Goal: Information Seeking & Learning: Learn about a topic

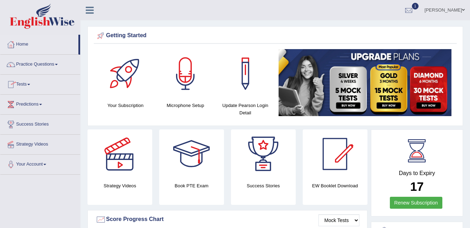
click at [34, 84] on link "Tests" at bounding box center [40, 84] width 80 height 18
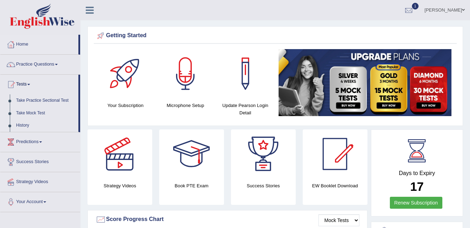
click at [34, 84] on link "Tests" at bounding box center [39, 84] width 78 height 18
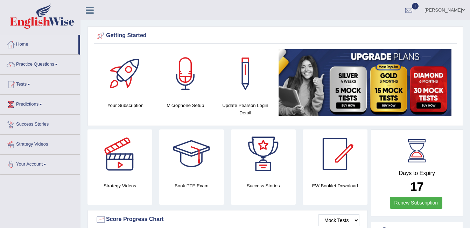
click at [34, 84] on link "Tests" at bounding box center [40, 84] width 80 height 18
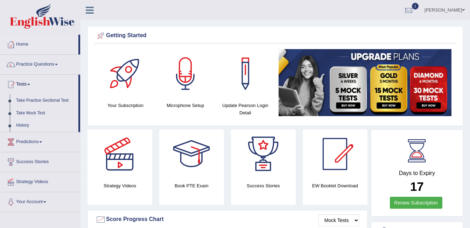
click at [22, 123] on link "History" at bounding box center [45, 125] width 65 height 13
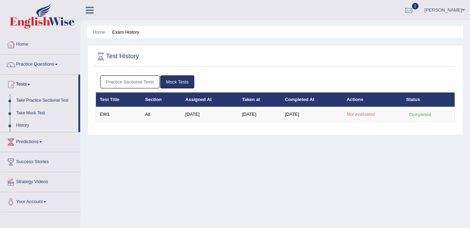
click at [175, 83] on link "Mock Tests" at bounding box center [177, 81] width 34 height 13
click at [414, 6] on div at bounding box center [409, 10] width 11 height 11
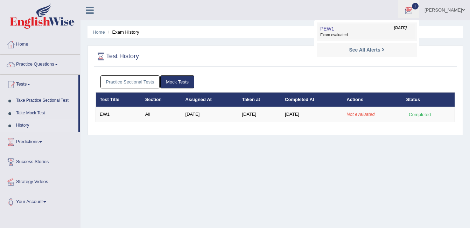
click at [401, 34] on span "Exam evaluated" at bounding box center [366, 35] width 93 height 6
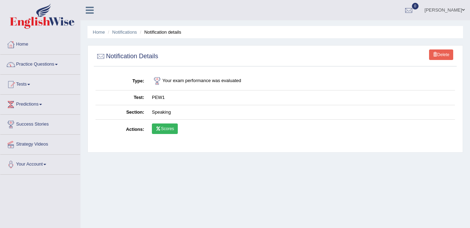
click at [32, 58] on link "Practice Questions" at bounding box center [40, 64] width 80 height 18
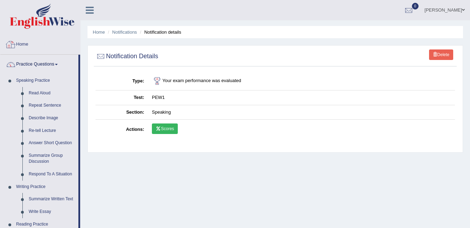
click at [33, 46] on link "Home" at bounding box center [40, 44] width 80 height 18
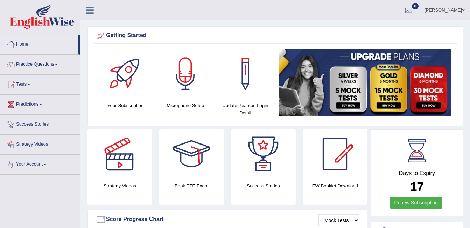
click at [40, 83] on link "Tests" at bounding box center [40, 84] width 80 height 18
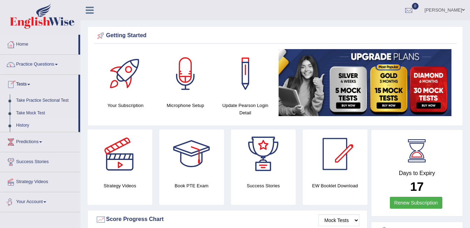
click at [34, 128] on link "History" at bounding box center [45, 125] width 65 height 13
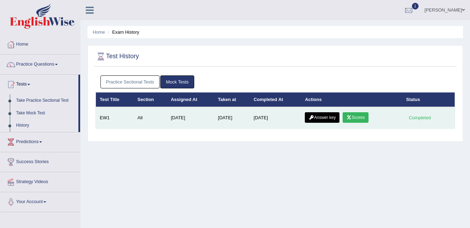
click at [324, 115] on link "Answer key" at bounding box center [322, 117] width 35 height 11
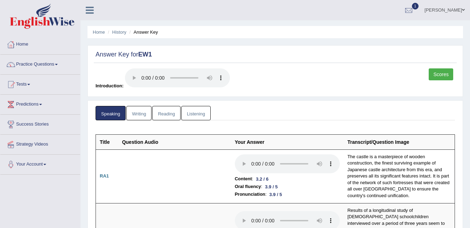
click at [436, 78] on link "Scores" at bounding box center [441, 74] width 25 height 12
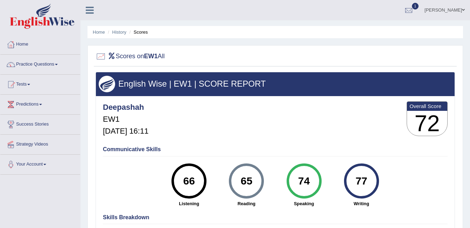
click at [442, 156] on hr at bounding box center [275, 156] width 345 height 0
click at [156, 59] on b "EW1" at bounding box center [151, 56] width 14 height 7
click at [285, 107] on div "Deepashah EW1 Sep 8, 2025, 16:11 Overall Score 72" at bounding box center [275, 120] width 348 height 42
click at [316, 88] on h3 "English Wise | EW1 | SCORE REPORT" at bounding box center [275, 83] width 353 height 9
click at [429, 111] on h3 "72" at bounding box center [427, 123] width 40 height 25
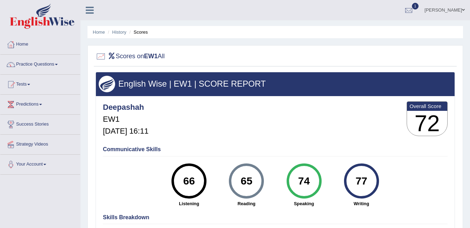
click at [131, 148] on h4 "Communicative Skills" at bounding box center [275, 149] width 345 height 6
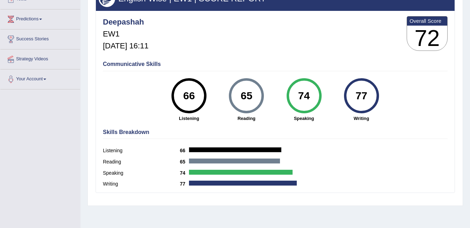
scroll to position [86, 0]
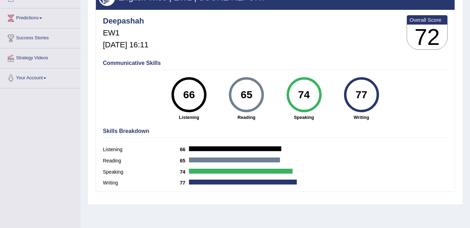
click at [128, 138] on hr at bounding box center [275, 137] width 345 height 0
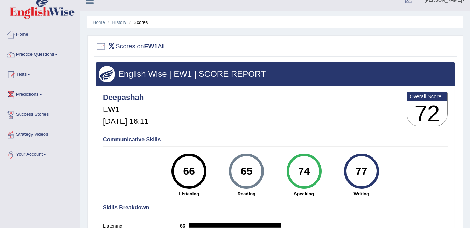
scroll to position [0, 0]
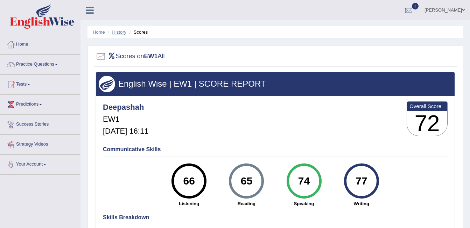
click at [121, 33] on link "History" at bounding box center [119, 31] width 14 height 5
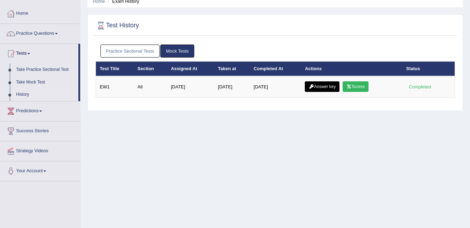
scroll to position [33, 0]
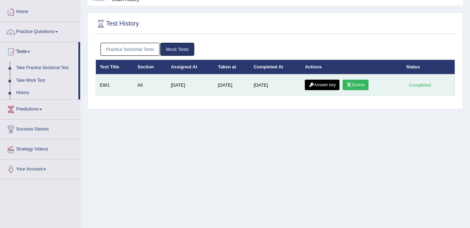
click at [327, 85] on link "Answer key" at bounding box center [322, 84] width 35 height 11
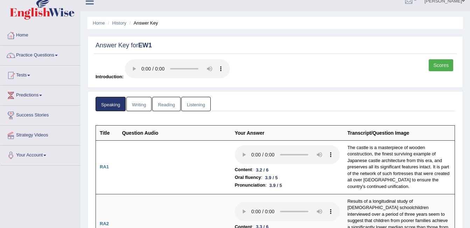
scroll to position [5, 0]
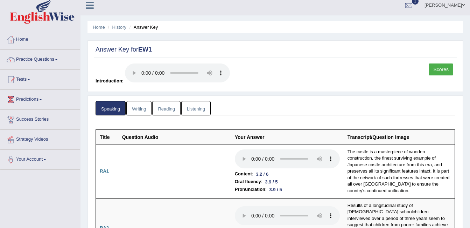
click at [144, 109] on link "Writing" at bounding box center [138, 108] width 25 height 14
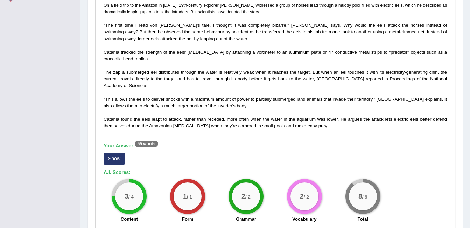
scroll to position [0, 0]
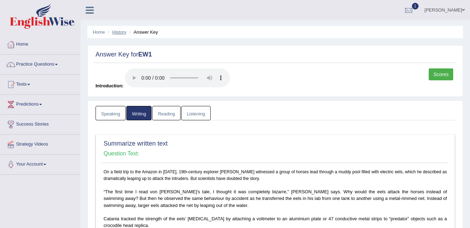
click at [116, 33] on link "History" at bounding box center [119, 31] width 14 height 5
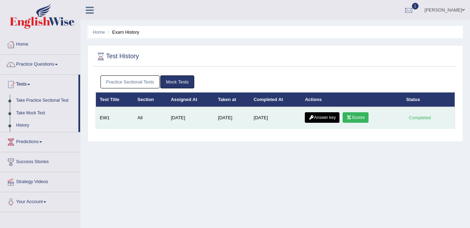
click at [350, 117] on icon at bounding box center [349, 117] width 5 height 4
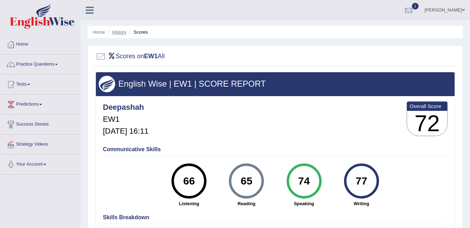
click at [125, 34] on link "History" at bounding box center [119, 31] width 14 height 5
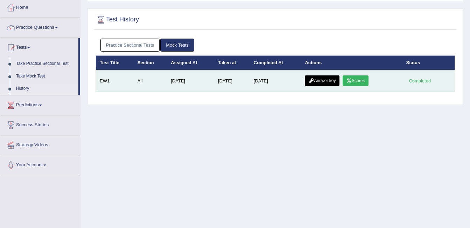
click at [326, 81] on link "Answer key" at bounding box center [322, 80] width 35 height 11
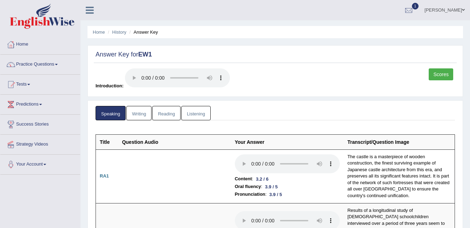
click at [141, 114] on link "Writing" at bounding box center [138, 113] width 25 height 14
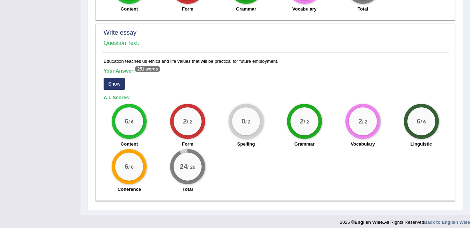
scroll to position [596, 0]
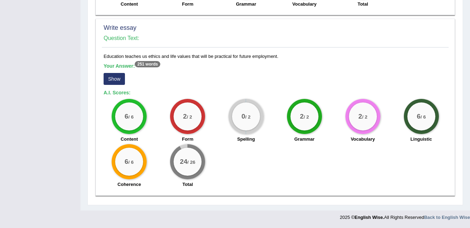
click at [118, 78] on button "Show" at bounding box center [114, 79] width 21 height 12
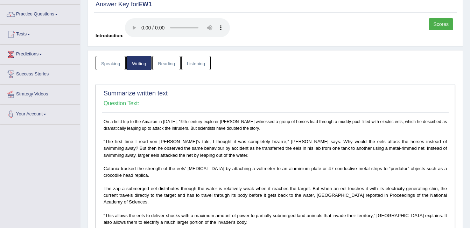
scroll to position [0, 0]
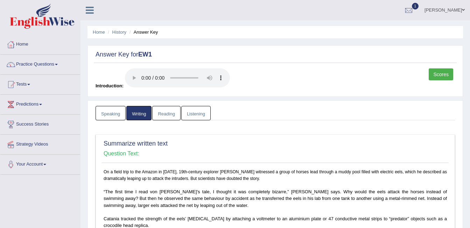
click at [163, 112] on link "Reading" at bounding box center [166, 113] width 28 height 14
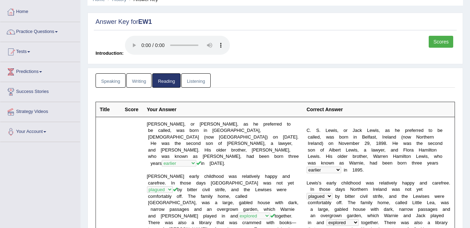
scroll to position [33, 0]
click at [138, 80] on link "Writing" at bounding box center [138, 80] width 25 height 14
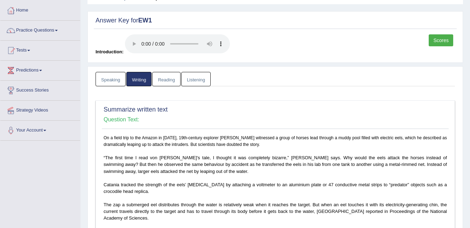
scroll to position [29, 0]
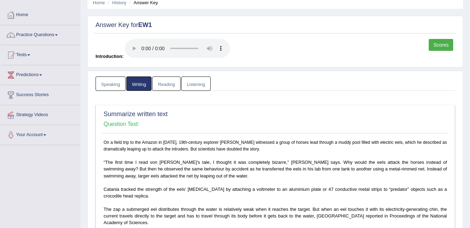
click at [164, 86] on link "Reading" at bounding box center [166, 83] width 28 height 14
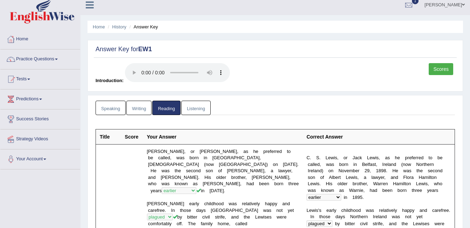
scroll to position [0, 0]
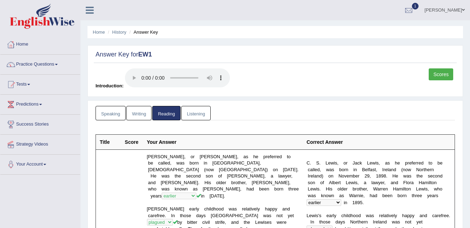
click at [445, 78] on link "Scores" at bounding box center [441, 74] width 25 height 12
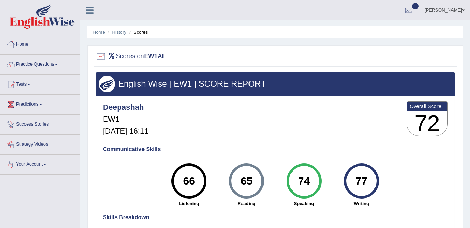
click at [118, 33] on link "History" at bounding box center [119, 31] width 14 height 5
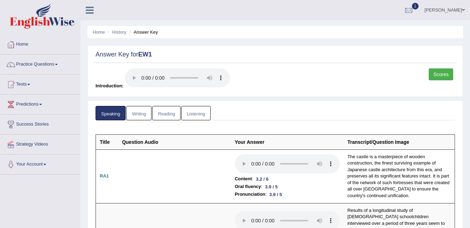
click at [165, 110] on link "Reading" at bounding box center [166, 113] width 28 height 14
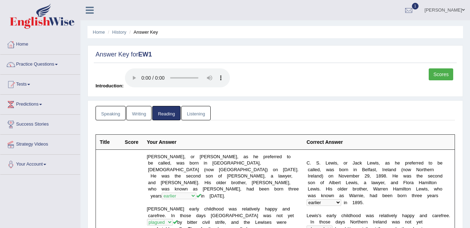
click at [200, 119] on link "Listening" at bounding box center [195, 113] width 29 height 14
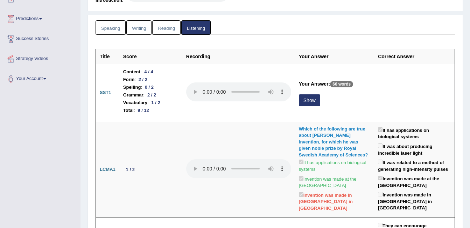
scroll to position [87, 0]
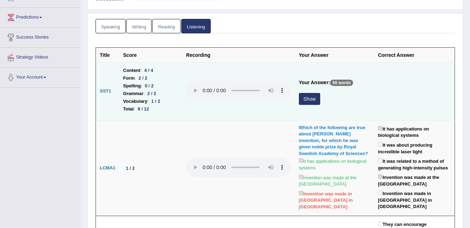
click at [312, 102] on button "Show" at bounding box center [309, 99] width 21 height 12
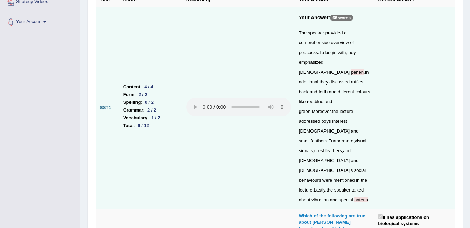
scroll to position [142, 0]
click at [351, 70] on span "pehen" at bounding box center [357, 72] width 13 height 5
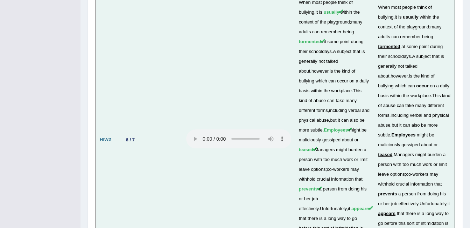
scroll to position [2361, 0]
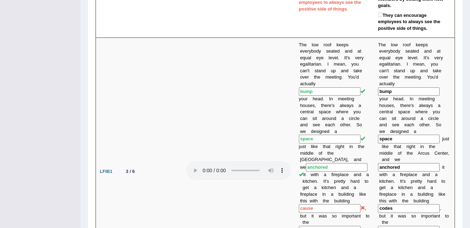
scroll to position [0, 0]
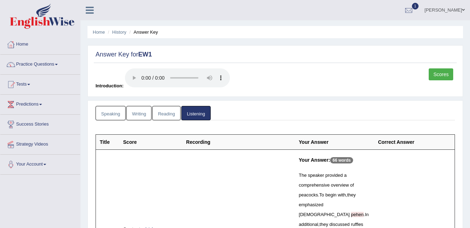
click at [447, 75] on link "Scores" at bounding box center [441, 74] width 25 height 12
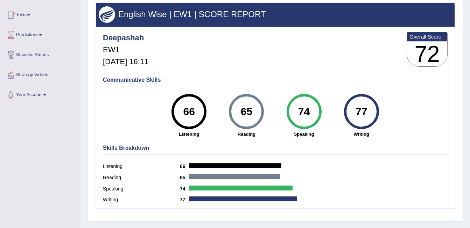
click at [42, 35] on span at bounding box center [40, 34] width 3 height 1
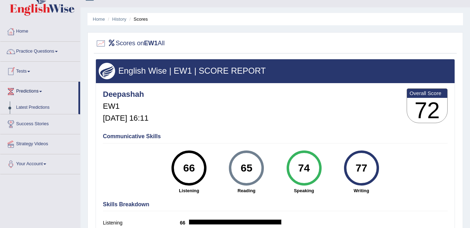
scroll to position [9, 0]
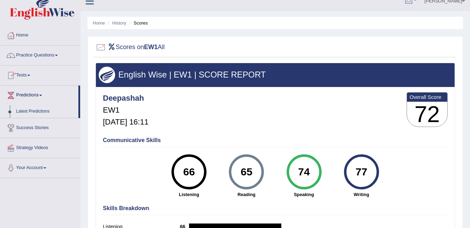
click at [58, 55] on span at bounding box center [56, 55] width 3 height 1
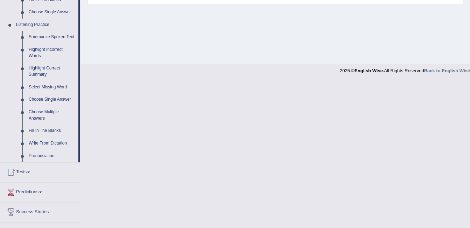
scroll to position [287, 0]
click at [59, 35] on link "Summarize Spoken Text" at bounding box center [52, 36] width 53 height 13
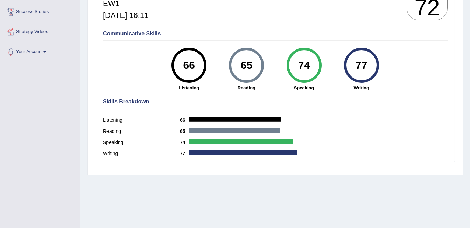
scroll to position [140, 0]
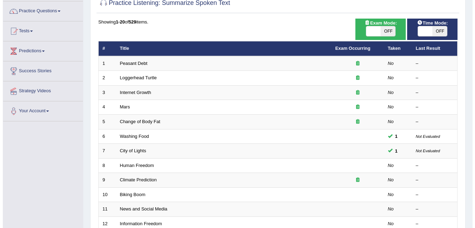
scroll to position [38, 0]
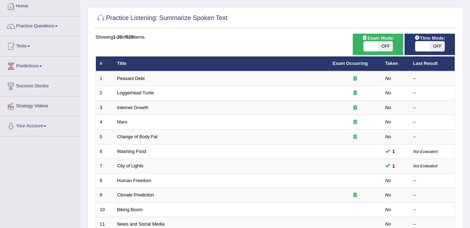
checkbox input "true"
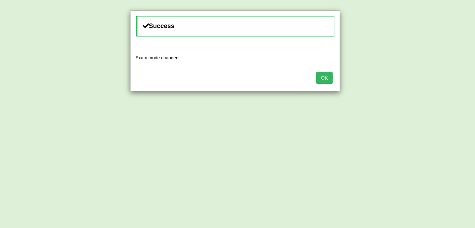
click at [424, 46] on div "Success Exam mode changed OK" at bounding box center [237, 114] width 475 height 228
click at [327, 79] on button "OK" at bounding box center [324, 78] width 16 height 12
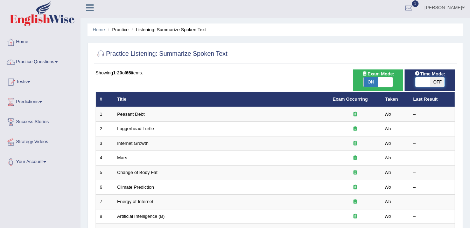
checkbox input "true"
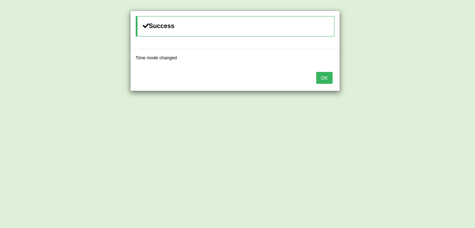
click at [327, 77] on button "OK" at bounding box center [324, 78] width 16 height 12
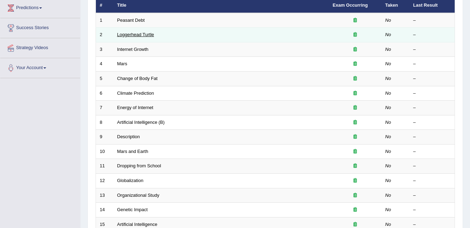
scroll to position [95, 0]
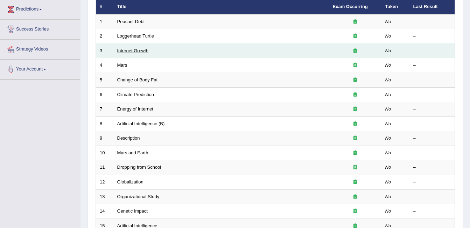
click at [140, 51] on link "Internet Growth" at bounding box center [133, 50] width 32 height 5
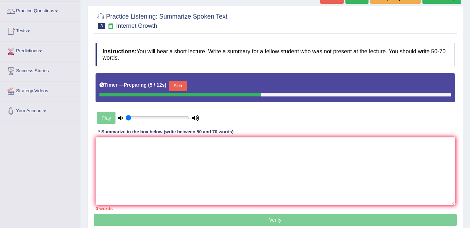
click at [108, 121] on div "Play" at bounding box center [148, 118] width 105 height 18
click at [176, 85] on button "Skip" at bounding box center [178, 86] width 18 height 11
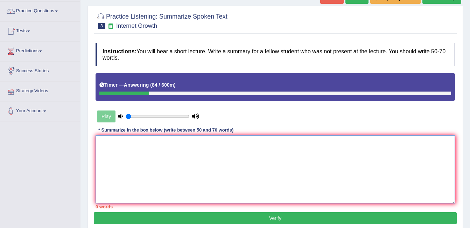
click at [133, 149] on textarea at bounding box center [276, 169] width 360 height 68
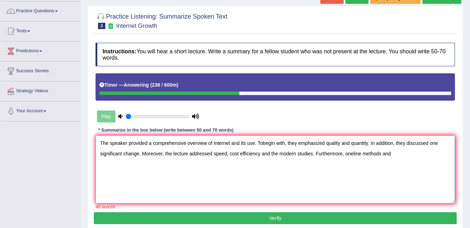
click at [312, 155] on textarea "The speaker provided a comprehensive overview of internet and its use. Tobegin …" at bounding box center [276, 169] width 360 height 68
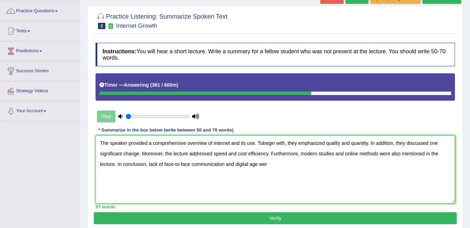
click at [147, 165] on textarea "The speaker provided a comprehensive overview of internet and its use. Tobegin …" at bounding box center [276, 169] width 360 height 68
click at [101, 142] on textarea "The speaker provided a comprehensive overview of internet and its use. Tobegin …" at bounding box center [276, 169] width 360 height 68
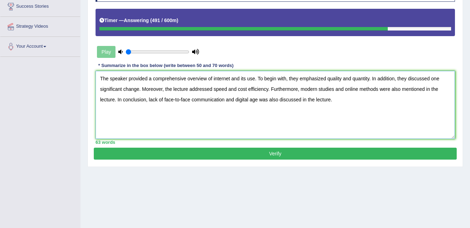
scroll to position [126, 0]
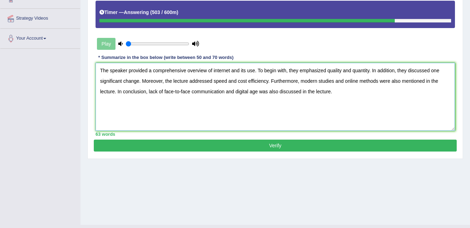
type textarea "The speaker provided a comprehensive overview of internet and its use. To begin…"
click at [280, 146] on button "Verify" at bounding box center [275, 145] width 363 height 12
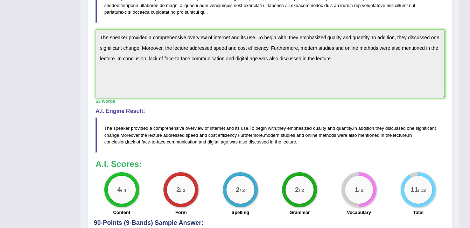
scroll to position [203, 0]
drag, startPoint x: 105, startPoint y: 119, endPoint x: 192, endPoint y: 127, distance: 87.1
click at [192, 127] on blockquote "The speaker provided a comprehensive overview of internet and its use . To begi…" at bounding box center [270, 134] width 349 height 35
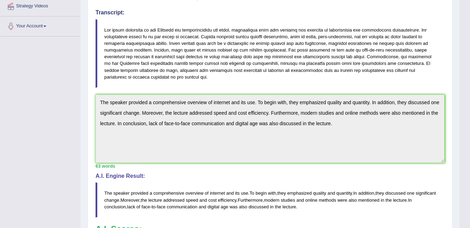
scroll to position [0, 0]
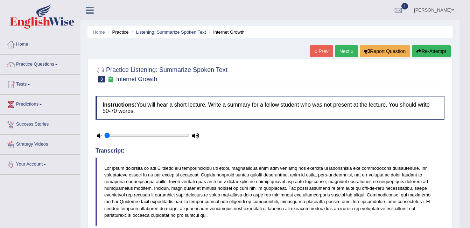
click at [432, 52] on button "Re-Attempt" at bounding box center [431, 51] width 39 height 12
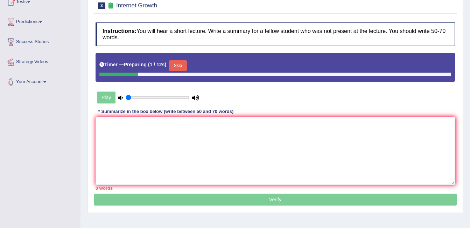
click at [183, 64] on button "Skip" at bounding box center [178, 65] width 18 height 11
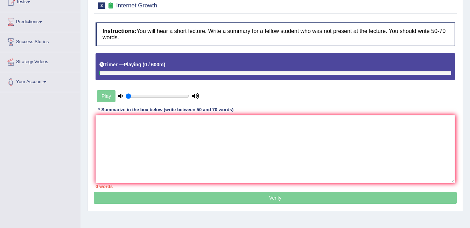
click at [109, 96] on div "Play" at bounding box center [148, 96] width 105 height 18
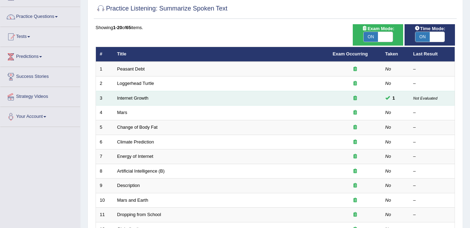
click at [164, 102] on td "Internet Growth" at bounding box center [221, 98] width 216 height 15
click at [142, 99] on link "Internet Growth" at bounding box center [133, 97] width 32 height 5
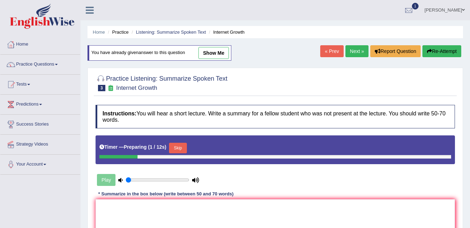
click at [183, 142] on button "Skip" at bounding box center [178, 147] width 18 height 11
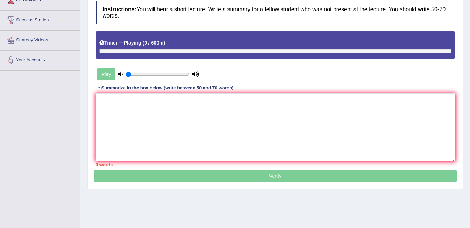
scroll to position [110, 0]
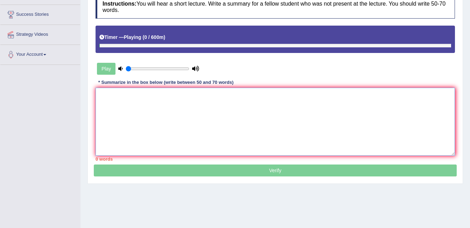
click at [145, 99] on textarea at bounding box center [276, 122] width 360 height 68
paste textarea "The speaker provided a comprehensive overview of internet and its use. To begin…"
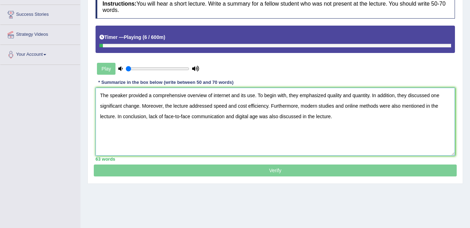
click at [225, 117] on textarea "The speaker provided a comprehensive overview of internet and its use. To begin…" at bounding box center [276, 122] width 360 height 68
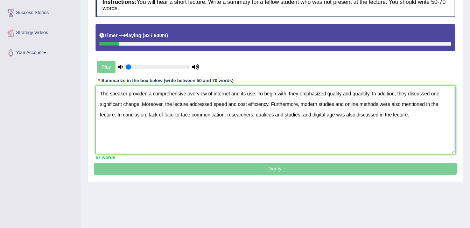
scroll to position [114, 0]
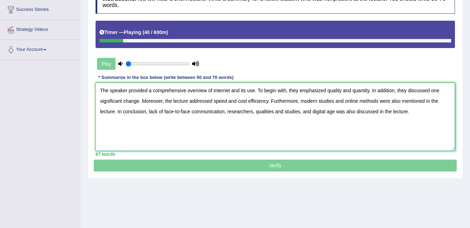
click at [379, 110] on textarea "The speaker provided a comprehensive overview of internet and its use. To begin…" at bounding box center [276, 117] width 360 height 68
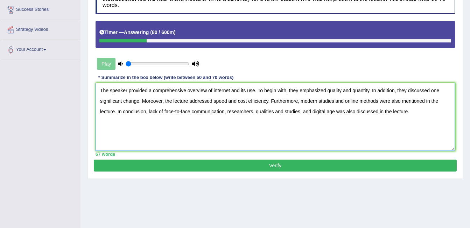
type textarea "The speaker provided a comprehensive overview of internet and its use. To begin…"
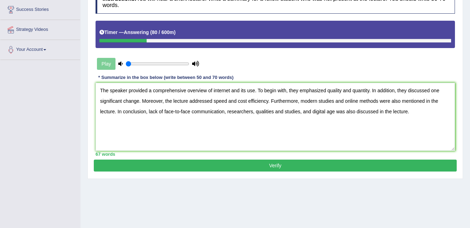
click at [281, 166] on button "Verify" at bounding box center [275, 165] width 363 height 12
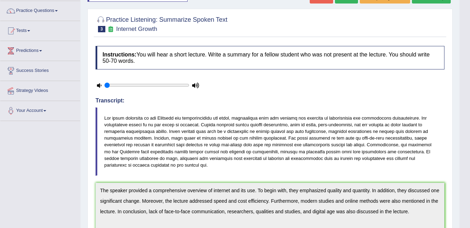
scroll to position [0, 0]
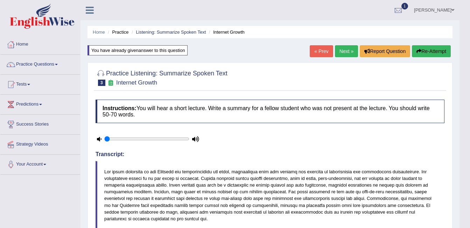
click at [49, 69] on link "Practice Questions" at bounding box center [40, 64] width 80 height 18
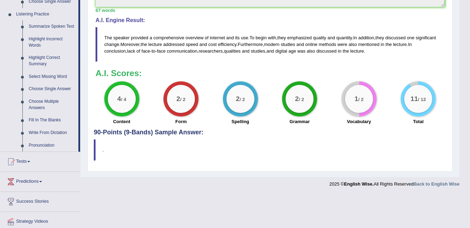
scroll to position [298, 0]
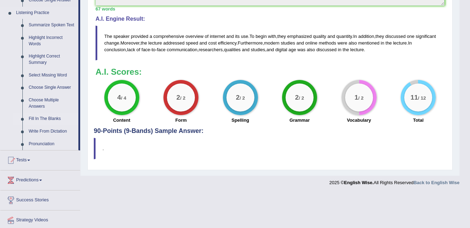
click at [45, 118] on link "Fill In The Blanks" at bounding box center [52, 118] width 53 height 13
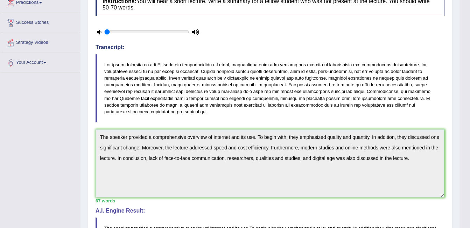
scroll to position [135, 0]
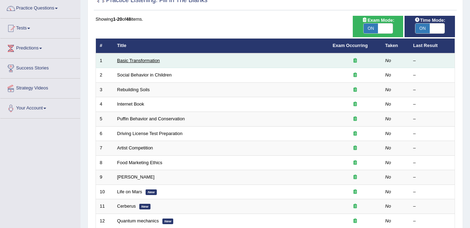
click at [133, 61] on link "Basic Transformation" at bounding box center [138, 60] width 43 height 5
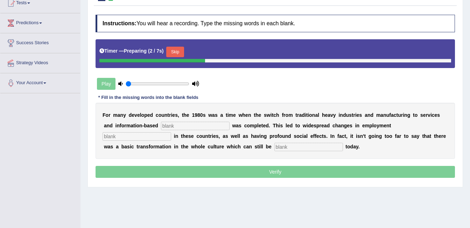
click at [171, 48] on button "Skip" at bounding box center [175, 52] width 18 height 11
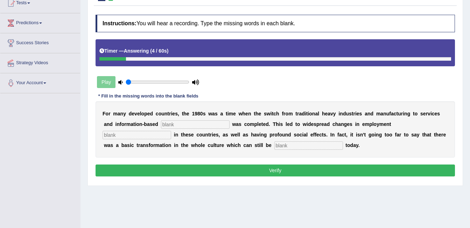
click at [161, 124] on input "text" at bounding box center [195, 124] width 69 height 8
type input "enterprise"
type input "patterns"
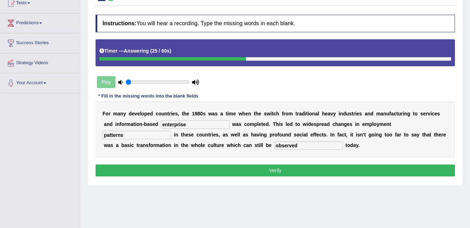
type input "observed"
click at [299, 176] on button "Verify" at bounding box center [276, 170] width 360 height 12
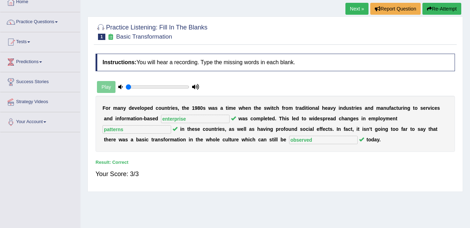
scroll to position [40, 0]
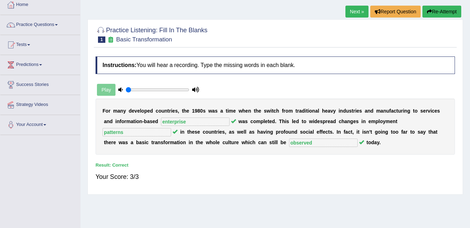
click at [352, 10] on link "Next »" at bounding box center [357, 12] width 23 height 12
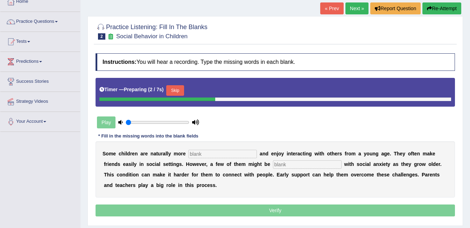
scroll to position [39, 0]
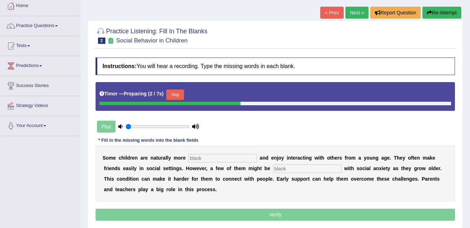
click at [328, 14] on link "« Prev" at bounding box center [331, 13] width 23 height 12
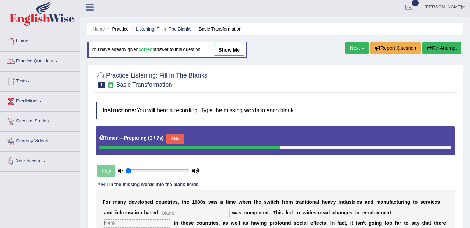
scroll to position [3, 0]
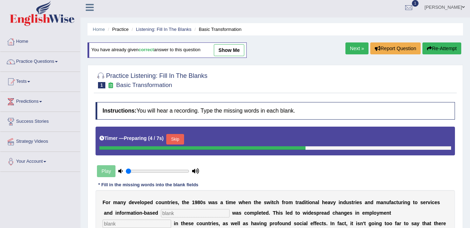
click at [357, 46] on link "Next »" at bounding box center [357, 48] width 23 height 12
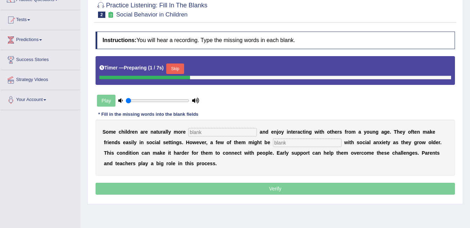
click at [179, 66] on button "Skip" at bounding box center [175, 68] width 18 height 11
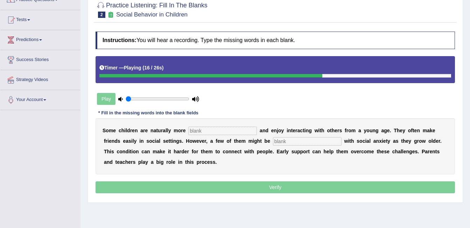
click at [192, 127] on input "text" at bounding box center [222, 130] width 69 height 8
type input "sociable"
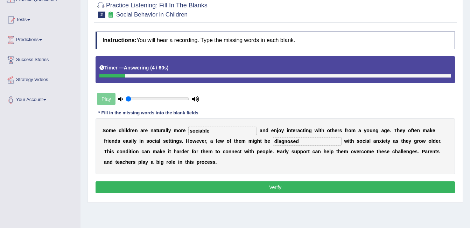
type input "diagnosed"
click at [283, 183] on button "Verify" at bounding box center [276, 187] width 360 height 12
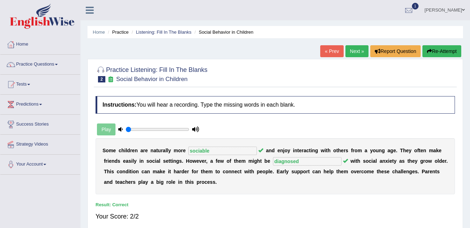
click at [357, 53] on link "Next »" at bounding box center [357, 51] width 23 height 12
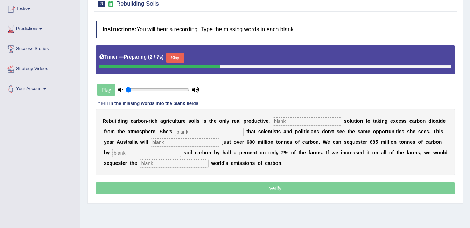
click at [178, 56] on button "Skip" at bounding box center [175, 58] width 18 height 11
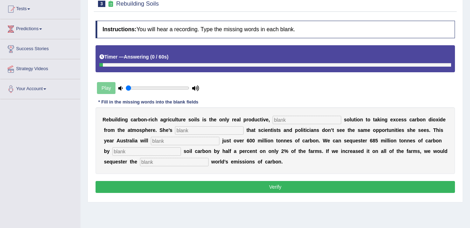
click at [285, 114] on div "R e b u i l d i n g c a r b o n - r i c h a g r i c u l t u r e s o i l s i s t…" at bounding box center [276, 140] width 360 height 67
click at [284, 120] on input "text" at bounding box center [307, 120] width 69 height 8
type input "permanent"
type input "frustrated"
type input "admit"
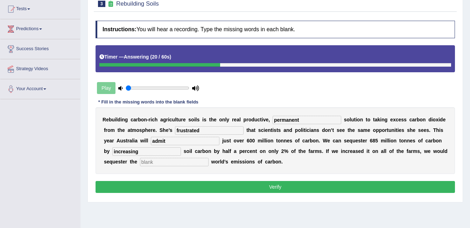
type input "increasing"
type input "whole"
click at [287, 187] on button "Verify" at bounding box center [276, 187] width 360 height 12
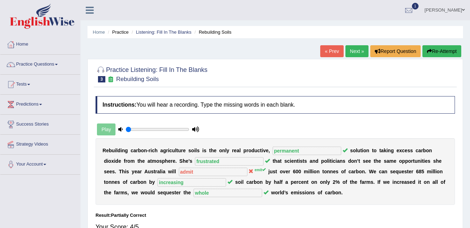
click at [357, 54] on link "Next »" at bounding box center [357, 51] width 23 height 12
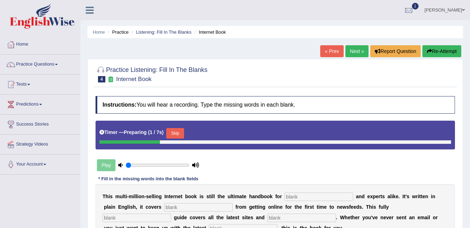
scroll to position [94, 0]
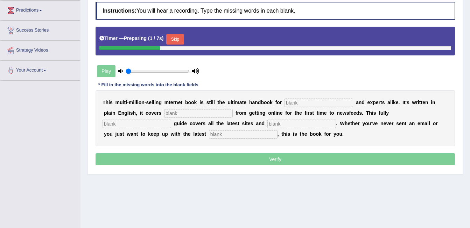
click at [179, 37] on button "Skip" at bounding box center [175, 39] width 18 height 11
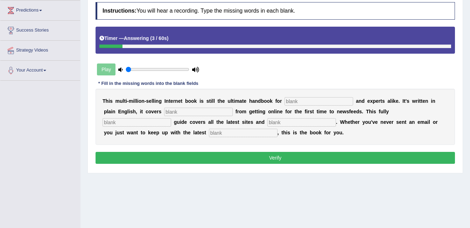
click at [285, 101] on input "text" at bounding box center [319, 101] width 69 height 8
type input "novelists"
type input "everything"
type input "revised"
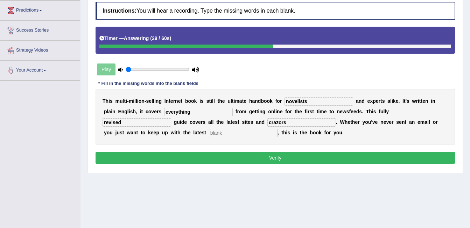
type input "crazors"
type input "developments"
click at [155, 159] on button "Verify" at bounding box center [276, 158] width 360 height 12
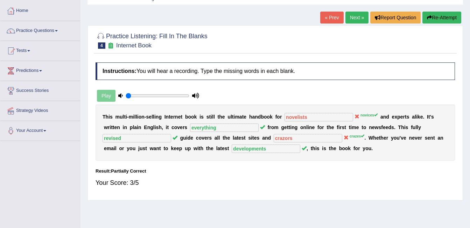
scroll to position [33, 0]
click at [53, 38] on link "Practice Questions" at bounding box center [40, 30] width 80 height 18
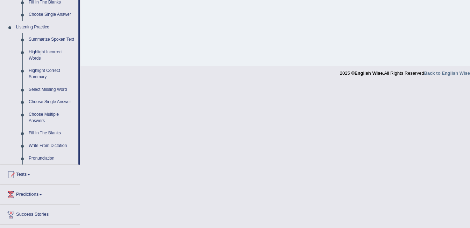
scroll to position [286, 0]
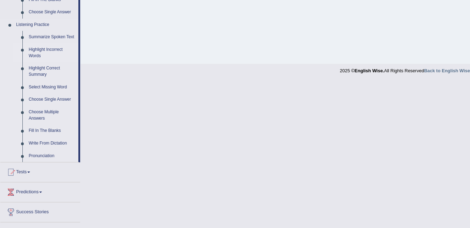
click at [46, 51] on link "Highlight Incorrect Words" at bounding box center [52, 52] width 53 height 19
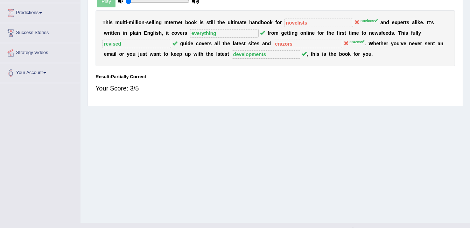
scroll to position [111, 0]
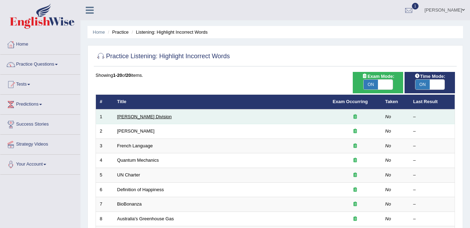
click at [130, 118] on link "[PERSON_NAME] Division" at bounding box center [144, 116] width 55 height 5
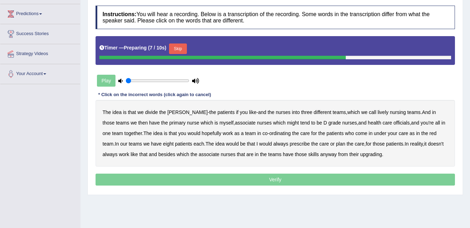
click at [172, 51] on button "Skip" at bounding box center [178, 48] width 18 height 11
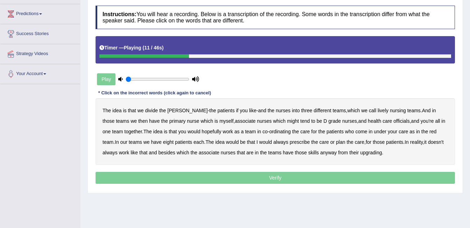
click at [378, 111] on b "lively" at bounding box center [383, 110] width 11 height 6
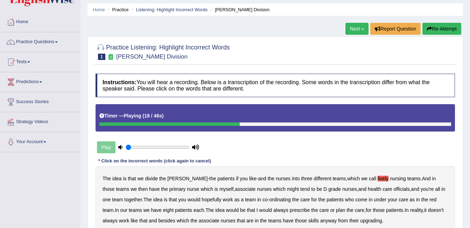
scroll to position [11, 0]
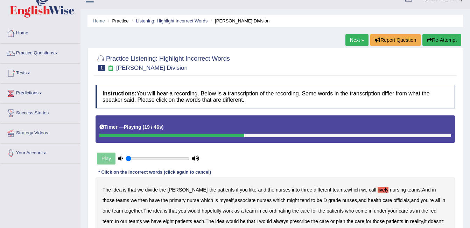
click at [442, 37] on button "Re-Attempt" at bounding box center [442, 40] width 39 height 12
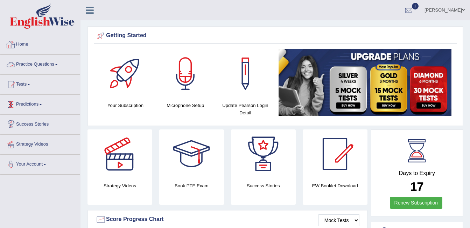
click at [56, 67] on link "Practice Questions" at bounding box center [40, 64] width 80 height 18
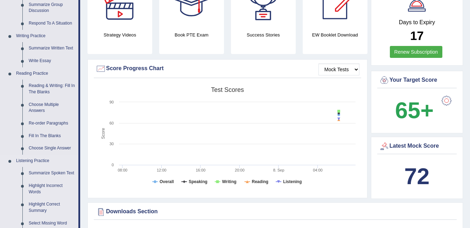
scroll to position [199, 0]
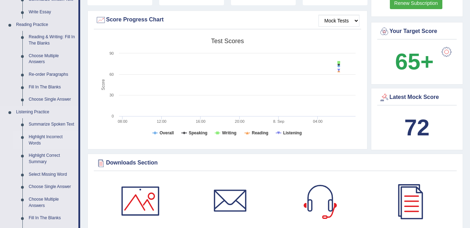
click at [43, 135] on link "Highlight Incorrect Words" at bounding box center [52, 140] width 53 height 19
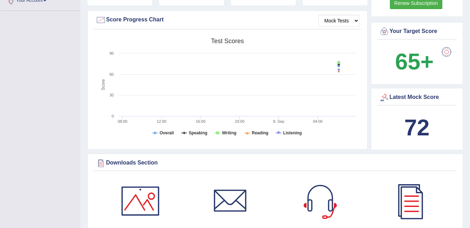
scroll to position [91, 0]
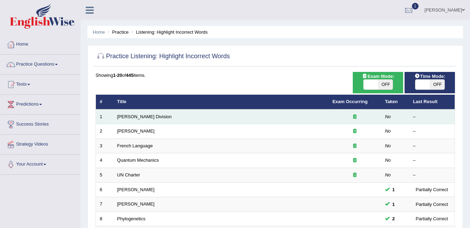
click at [161, 117] on td "[PERSON_NAME] Division" at bounding box center [220, 116] width 215 height 15
click at [130, 118] on link "Ward Division" at bounding box center [144, 116] width 55 height 5
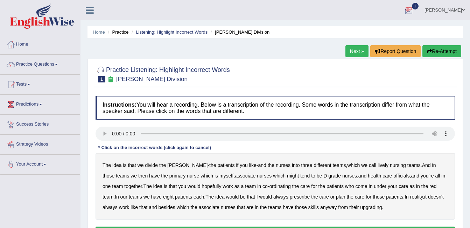
click at [414, 9] on div at bounding box center [409, 10] width 11 height 11
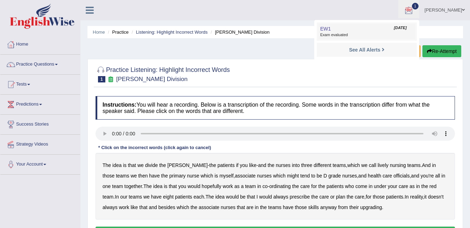
click at [398, 31] on link "EW1 [DATE] Exam evaluated" at bounding box center [367, 31] width 97 height 15
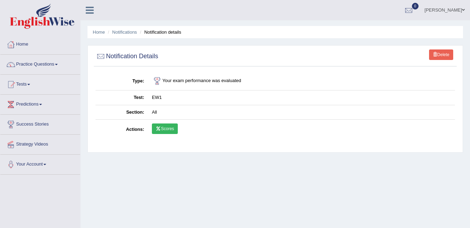
click at [163, 125] on link "Scores" at bounding box center [165, 128] width 26 height 11
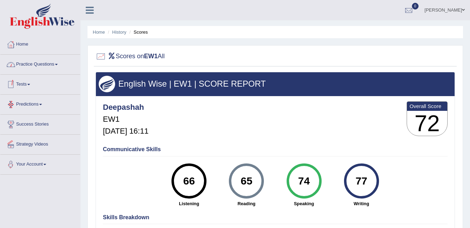
click at [57, 70] on link "Practice Questions" at bounding box center [40, 64] width 80 height 18
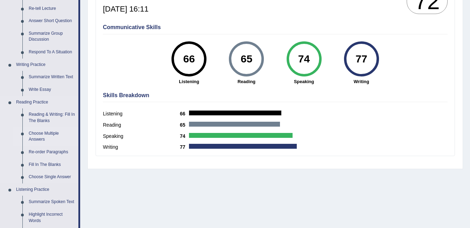
scroll to position [321, 0]
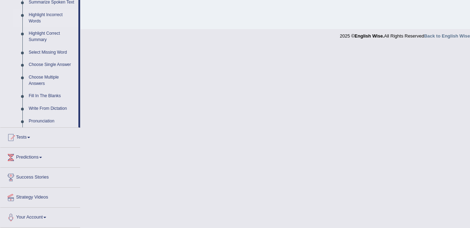
click at [38, 18] on link "Highlight Incorrect Words" at bounding box center [52, 18] width 53 height 19
click at [39, 17] on link "Highlight Incorrect Words" at bounding box center [52, 18] width 53 height 19
click at [39, 9] on link "Summarize Spoken Text" at bounding box center [52, 2] width 53 height 13
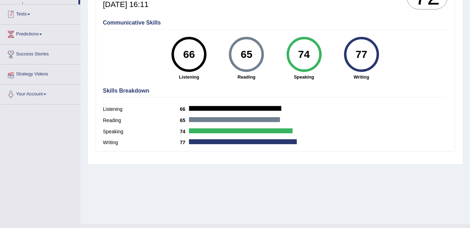
scroll to position [140, 0]
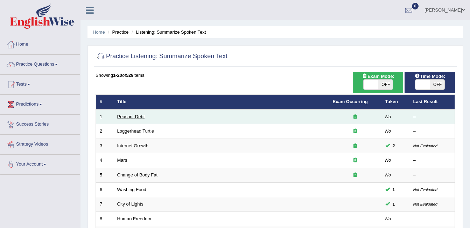
click at [132, 116] on link "Peasant Debt" at bounding box center [131, 116] width 28 height 5
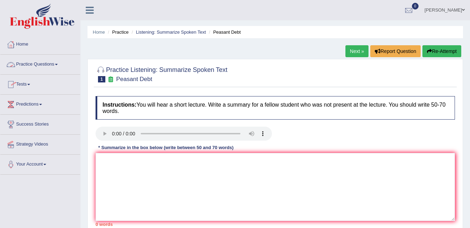
click at [45, 63] on link "Practice Questions" at bounding box center [40, 64] width 80 height 18
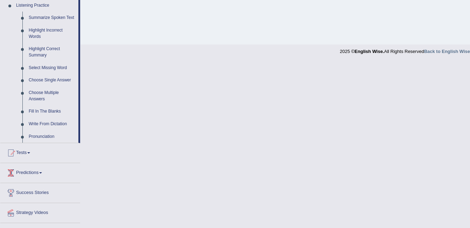
scroll to position [321, 0]
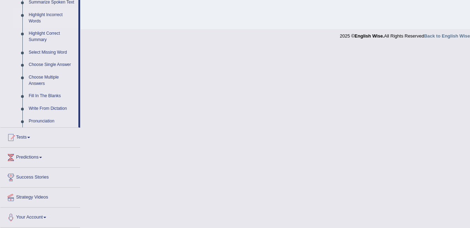
click at [40, 15] on link "Highlight Incorrect Words" at bounding box center [52, 18] width 53 height 19
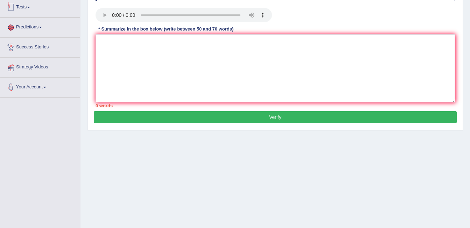
scroll to position [129, 0]
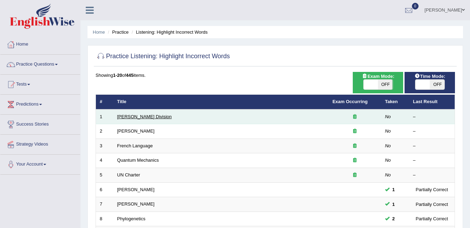
click at [126, 118] on link "[PERSON_NAME] Division" at bounding box center [144, 116] width 55 height 5
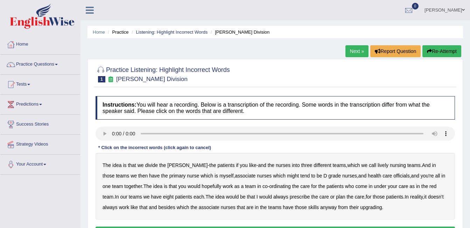
click at [378, 164] on b "lively" at bounding box center [383, 165] width 11 height 6
click at [287, 175] on b "might" at bounding box center [293, 176] width 12 height 6
click at [273, 197] on b "always" at bounding box center [280, 197] width 15 height 6
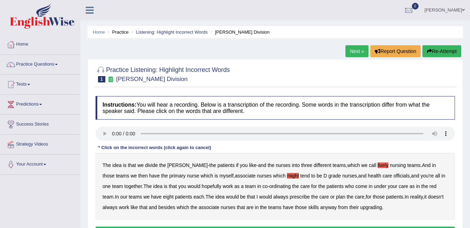
click at [273, 197] on b "always" at bounding box center [280, 197] width 15 height 6
click at [273, 196] on b "always" at bounding box center [280, 197] width 15 height 6
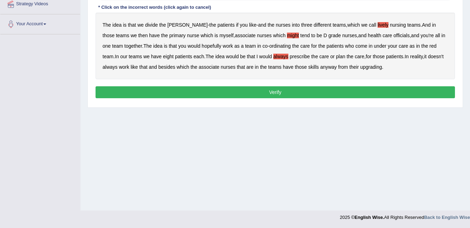
click at [360, 68] on b "upgrading" at bounding box center [371, 67] width 22 height 6
click at [332, 91] on button "Verify" at bounding box center [276, 92] width 360 height 12
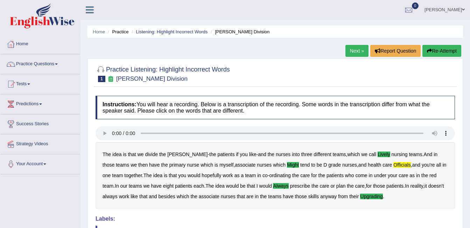
scroll to position [0, 0]
click at [346, 51] on link "Next »" at bounding box center [357, 51] width 23 height 12
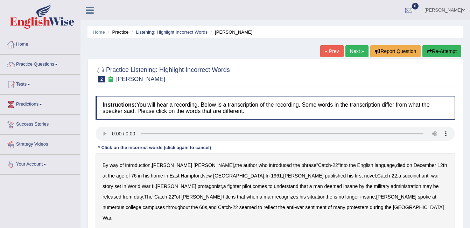
click at [403, 176] on b "succinct" at bounding box center [412, 176] width 18 height 6
click at [403, 177] on b "succinct" at bounding box center [412, 176] width 18 height 6
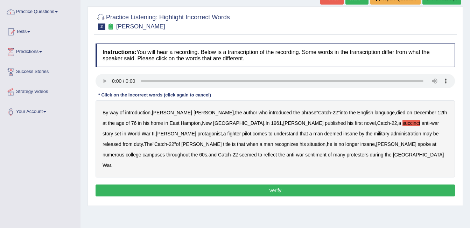
scroll to position [53, 0]
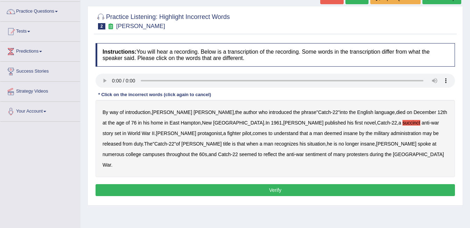
click at [391, 133] on b "administration" at bounding box center [406, 133] width 30 height 6
click at [307, 144] on b "situation" at bounding box center [316, 144] width 18 height 6
click at [277, 151] on b "reflect" at bounding box center [270, 154] width 13 height 6
click at [262, 184] on button "Verify" at bounding box center [276, 190] width 360 height 12
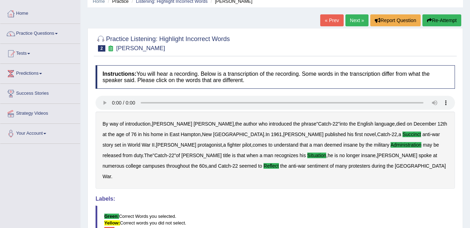
scroll to position [31, 0]
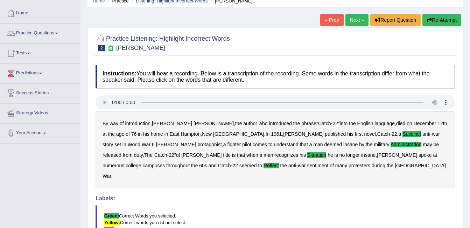
click at [361, 24] on link "Next »" at bounding box center [357, 20] width 23 height 12
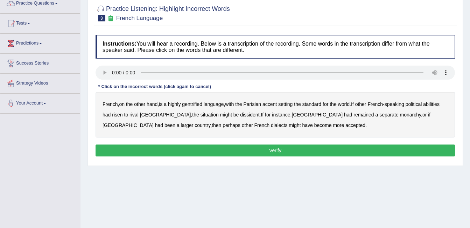
scroll to position [62, 0]
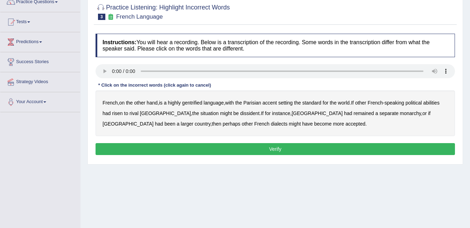
click at [190, 104] on b "gentrified" at bounding box center [192, 103] width 20 height 6
click at [440, 101] on b "abilities" at bounding box center [431, 103] width 16 height 6
click at [240, 113] on b "dissident" at bounding box center [249, 113] width 19 height 6
click at [400, 115] on b "monarchy" at bounding box center [410, 113] width 21 height 6
click at [220, 154] on button "Verify" at bounding box center [276, 149] width 360 height 12
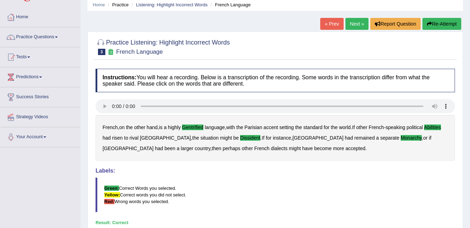
scroll to position [22, 0]
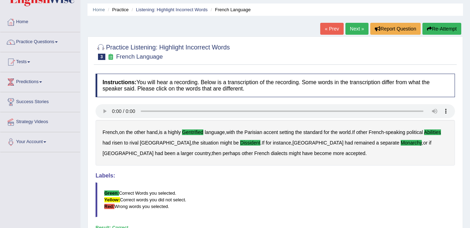
click at [357, 33] on link "Next »" at bounding box center [357, 29] width 23 height 12
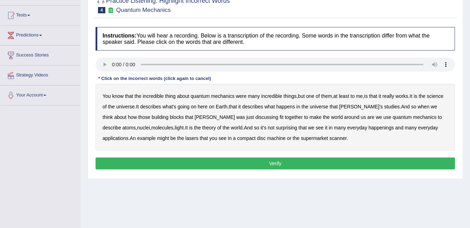
scroll to position [76, 0]
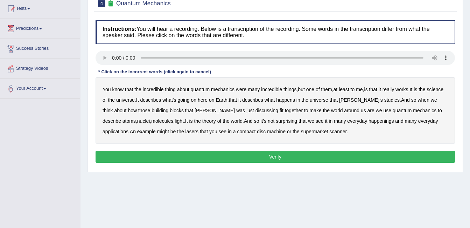
click at [427, 92] on b "science" at bounding box center [435, 89] width 16 height 6
click at [256, 110] on b "discussing" at bounding box center [267, 110] width 23 height 6
click at [369, 121] on b "happenings" at bounding box center [381, 121] width 25 height 6
click at [267, 130] on b "machine" at bounding box center [276, 131] width 19 height 6
click at [244, 158] on button "Verify" at bounding box center [276, 157] width 360 height 12
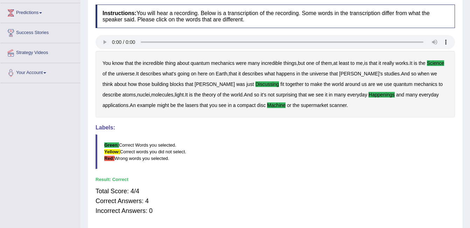
scroll to position [0, 0]
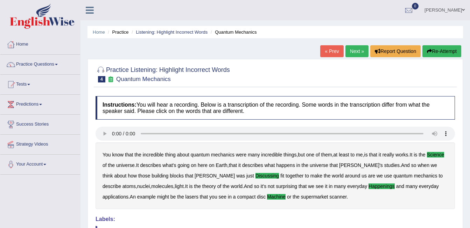
click at [58, 64] on span at bounding box center [56, 64] width 3 height 1
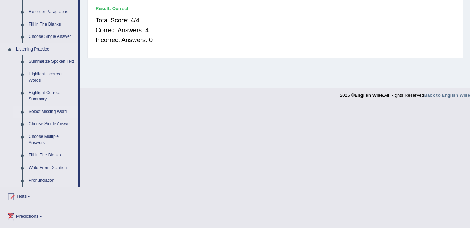
click at [57, 111] on link "Select Missing Word" at bounding box center [52, 111] width 53 height 13
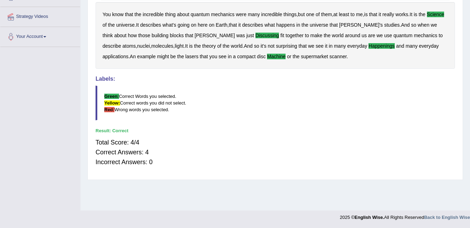
scroll to position [99, 0]
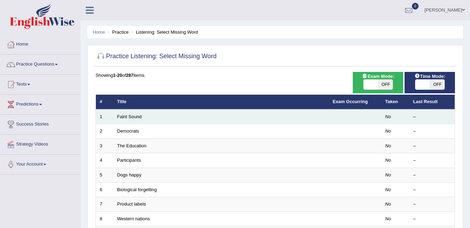
click at [327, 119] on td "Faint Sound" at bounding box center [221, 116] width 216 height 15
click at [133, 118] on link "Faint Sound" at bounding box center [129, 116] width 25 height 5
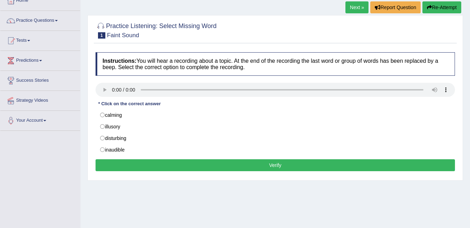
click at [107, 118] on label "calming" at bounding box center [276, 115] width 360 height 12
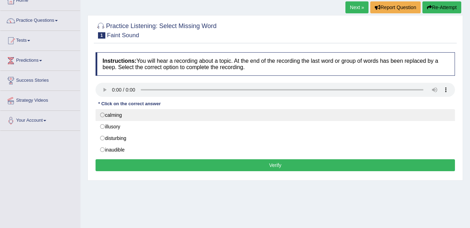
radio input "true"
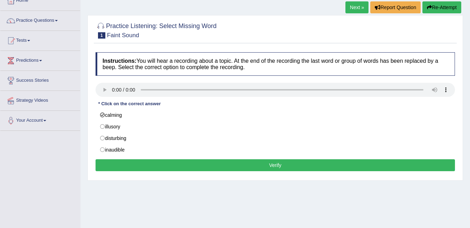
click at [228, 169] on button "Verify" at bounding box center [276, 165] width 360 height 12
